Goal: Information Seeking & Learning: Learn about a topic

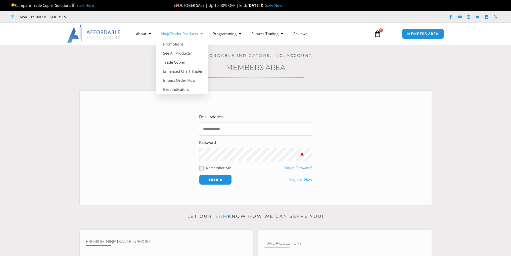
click at [202, 33] on span "Menu" at bounding box center [200, 33] width 5 height 9
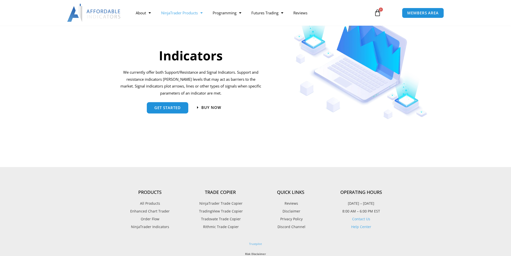
scroll to position [628, 0]
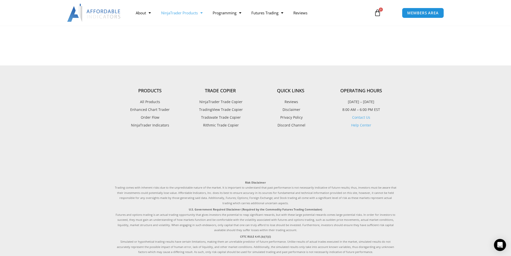
click at [223, 102] on span "NinjaTrader Trade Copier" at bounding box center [220, 101] width 44 height 7
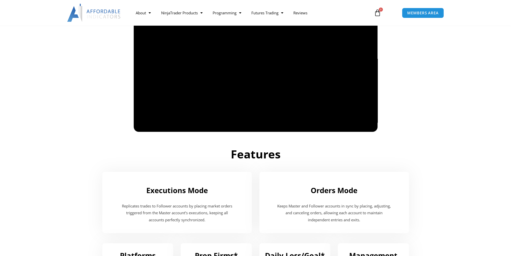
scroll to position [377, 0]
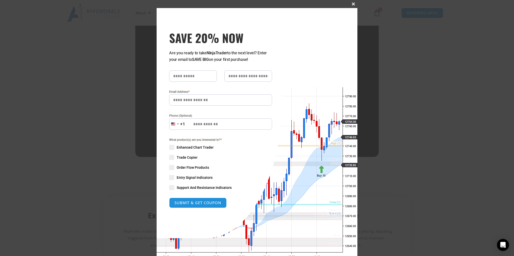
click at [352, 5] on span "SAVE 20% NOW popup" at bounding box center [354, 4] width 8 height 3
